Goal: Task Accomplishment & Management: Complete application form

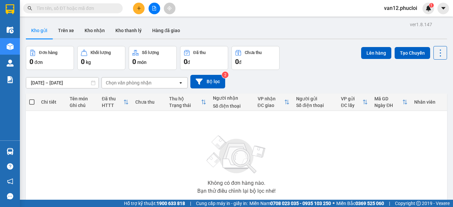
click at [137, 10] on icon "plus" at bounding box center [138, 8] width 5 height 5
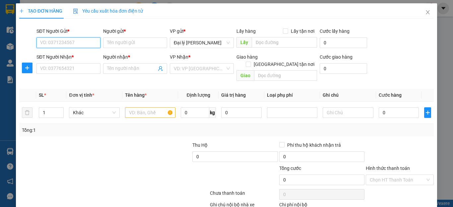
click at [93, 44] on input "SĐT Người Gửi *" at bounding box center [68, 42] width 64 height 11
click at [80, 57] on div "0375865953 - [PERSON_NAME]" at bounding box center [72, 55] width 65 height 7
type input "0375865953"
type input "C Nhung"
type input "0375865953"
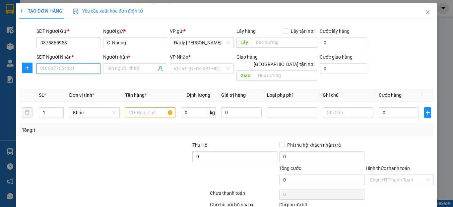
click at [96, 70] on input "SĐT Người Nhận *" at bounding box center [68, 68] width 64 height 11
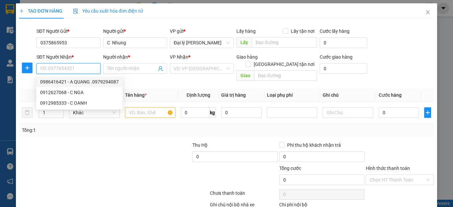
click at [88, 81] on div "0986416421 - A QUANG .0979294087" at bounding box center [79, 81] width 79 height 7
type input "0986416421"
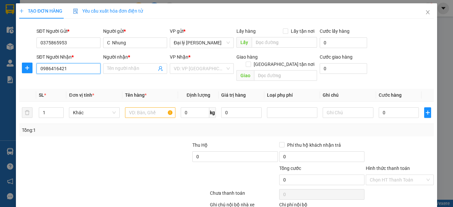
type input "A QUANG .0979294087"
checkbox input "true"
type input "[GEOGRAPHIC_DATA],[GEOGRAPHIC_DATA]"
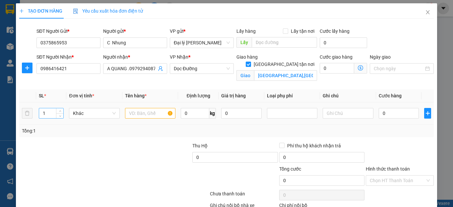
click at [44, 115] on input "1" at bounding box center [51, 113] width 25 height 10
type input "2"
click at [167, 113] on input "text" at bounding box center [150, 113] width 50 height 11
type input "HẢI SẢN"
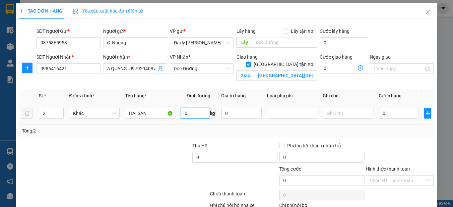
click at [184, 113] on input "0" at bounding box center [195, 113] width 28 height 11
type input "43"
click at [380, 113] on input "0" at bounding box center [398, 113] width 40 height 11
type input "1"
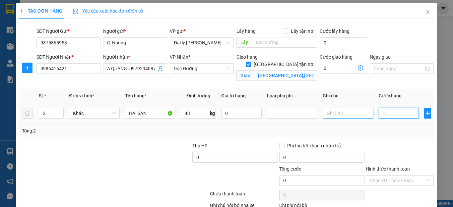
type input "1"
type input "13"
type input "130"
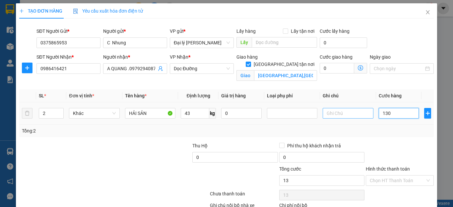
type input "130"
type input "1.300"
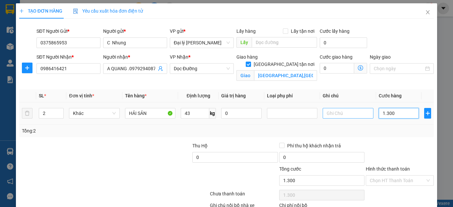
type input "13.000"
type input "130.000"
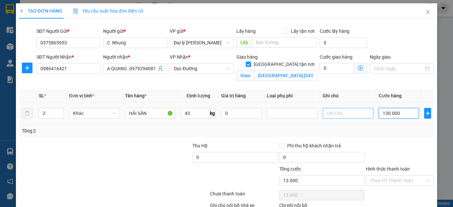
type input "130.000"
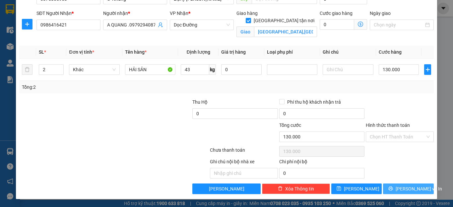
click at [410, 188] on span "[PERSON_NAME] và In" at bounding box center [418, 188] width 46 height 7
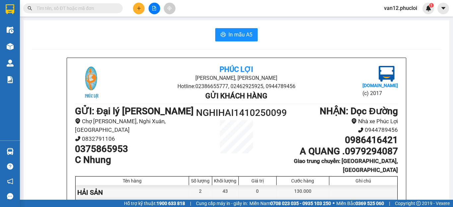
click at [435, 176] on div "[GEOGRAPHIC_DATA][PERSON_NAME], [GEOGRAPHIC_DATA] Hotline: 02386655777, 0246292…" at bounding box center [235, 195] width 409 height 275
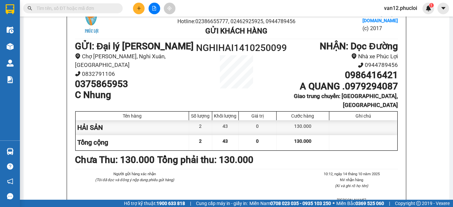
scroll to position [66, 0]
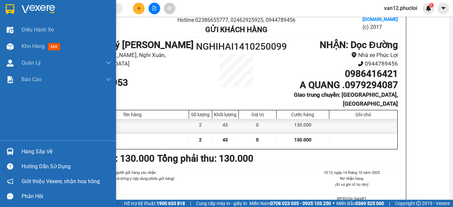
click at [10, 11] on img at bounding box center [10, 9] width 9 height 10
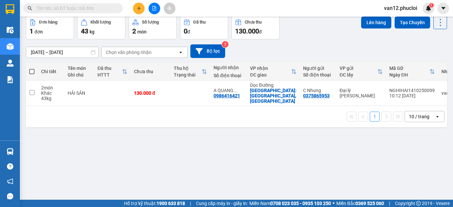
scroll to position [30, 0]
